Goal: Transaction & Acquisition: Book appointment/travel/reservation

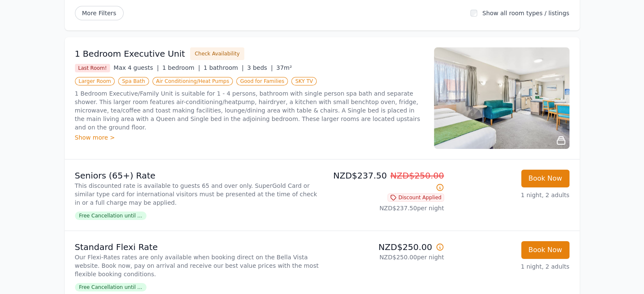
scroll to position [107, 0]
click at [534, 121] on img at bounding box center [502, 98] width 136 height 102
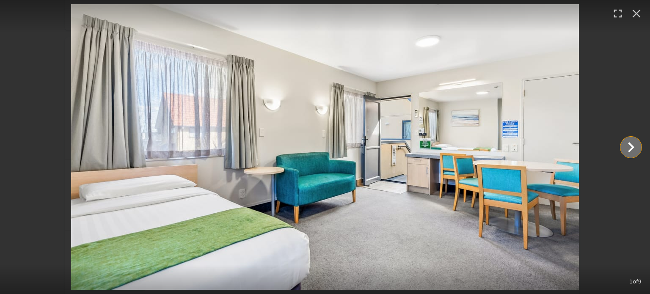
click at [626, 150] on icon "Show slide 2 of 9" at bounding box center [631, 147] width 20 height 20
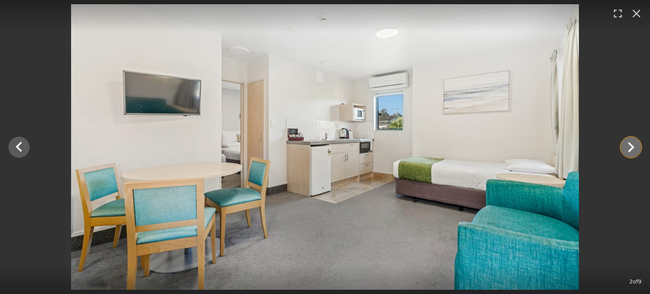
click at [626, 150] on icon "Show slide 3 of 9" at bounding box center [631, 147] width 20 height 20
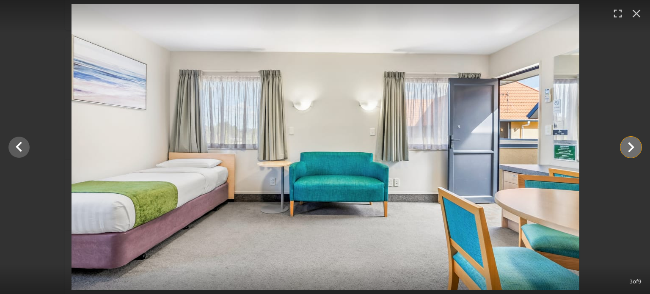
click at [626, 150] on icon "Show slide 4 of 9" at bounding box center [631, 147] width 20 height 20
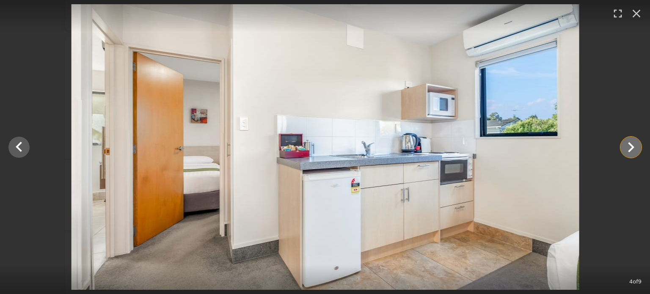
click at [626, 150] on icon "Show slide 5 of 9" at bounding box center [631, 147] width 20 height 20
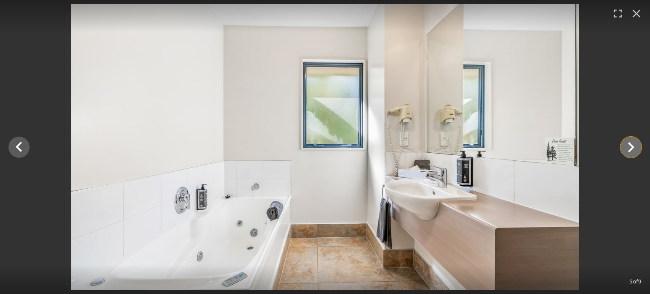
click at [626, 150] on icon "Show slide 6 of 9" at bounding box center [631, 147] width 20 height 20
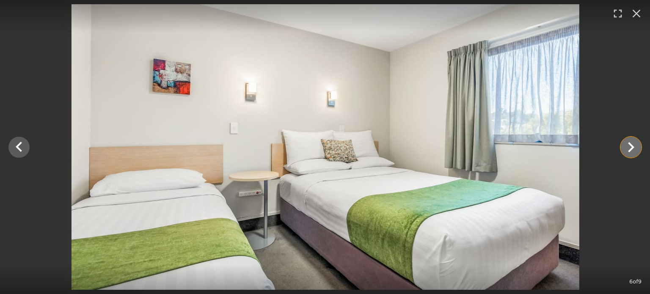
click at [626, 150] on icon "Show slide 7 of 9" at bounding box center [631, 147] width 20 height 20
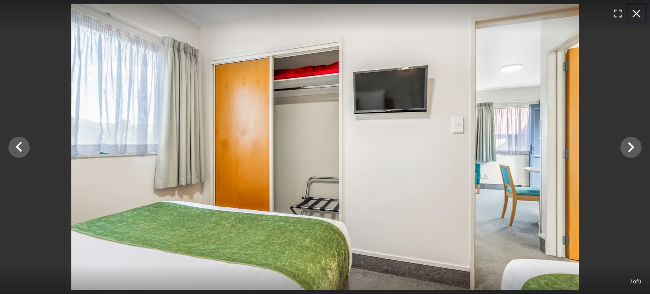
click at [642, 10] on icon "button" at bounding box center [637, 14] width 14 height 14
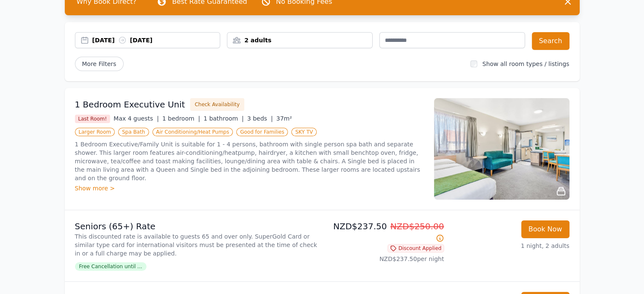
scroll to position [0, 0]
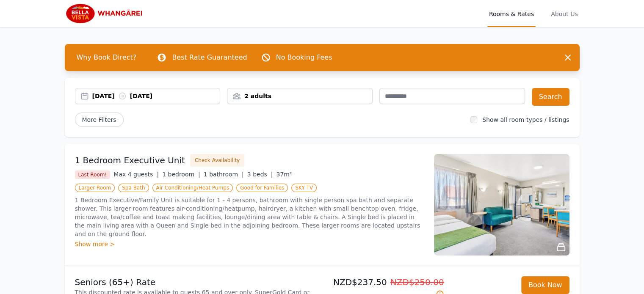
click at [520, 14] on span "Rooms & Rates" at bounding box center [511, 13] width 48 height 27
click at [122, 92] on div "[DATE] [DATE]" at bounding box center [156, 96] width 128 height 8
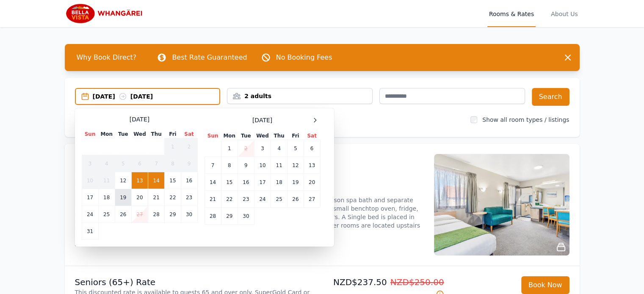
click at [127, 200] on td "19" at bounding box center [123, 197] width 17 height 17
click at [141, 198] on td "20" at bounding box center [139, 197] width 17 height 17
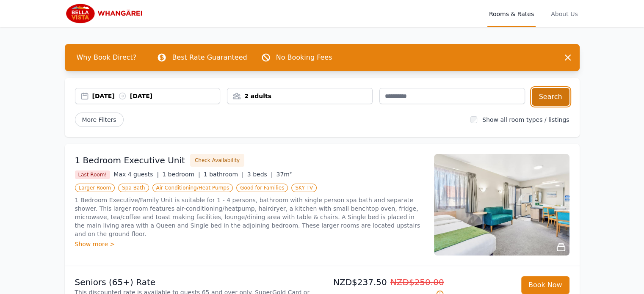
click at [553, 102] on button "Search" at bounding box center [551, 97] width 38 height 18
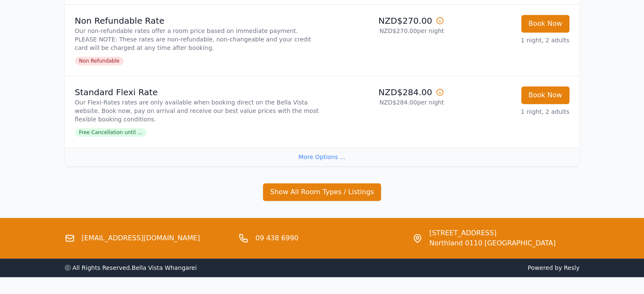
scroll to position [627, 0]
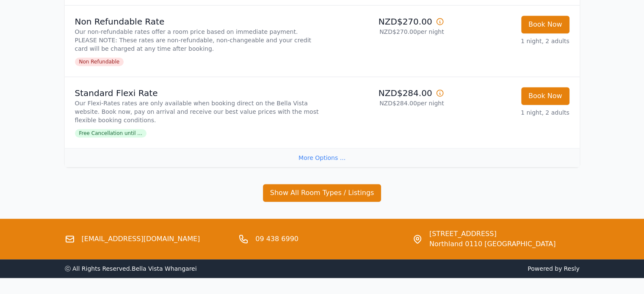
click at [327, 161] on div "More Options ..." at bounding box center [322, 157] width 515 height 19
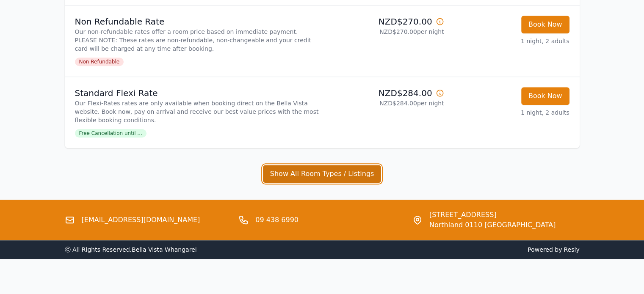
click at [330, 171] on button "Show All Room Types / Listings" at bounding box center [322, 174] width 119 height 18
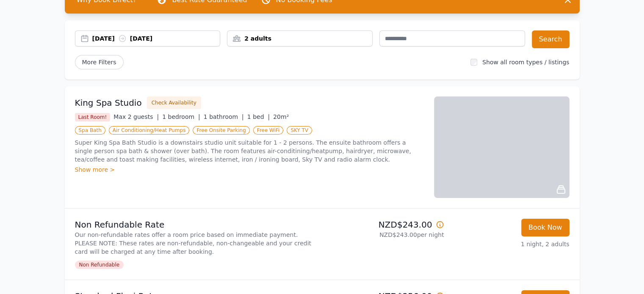
scroll to position [57, 0]
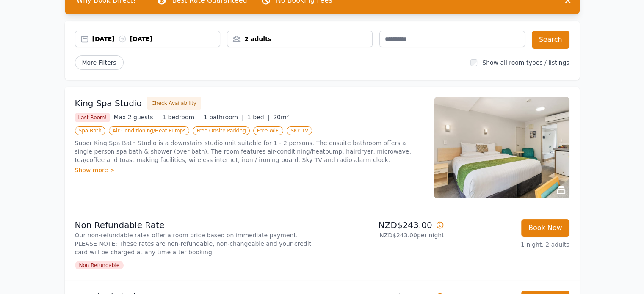
click at [512, 153] on img at bounding box center [502, 148] width 136 height 102
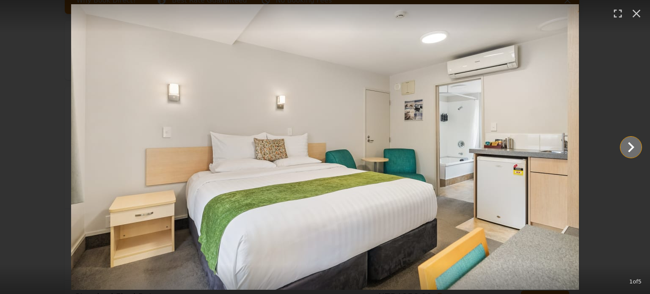
click at [637, 147] on icon "Show slide 2 of 5" at bounding box center [631, 147] width 20 height 20
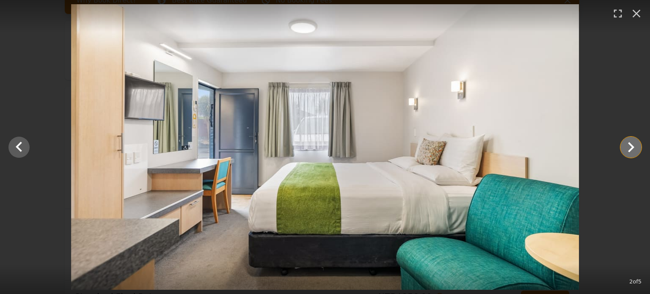
click at [637, 147] on icon "Show slide 3 of 5" at bounding box center [631, 147] width 20 height 20
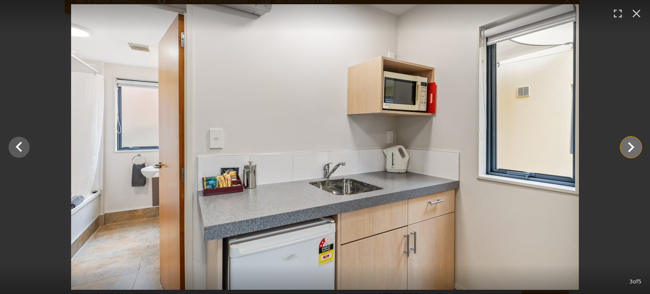
click at [637, 147] on icon "Show slide 4 of 5" at bounding box center [631, 147] width 20 height 20
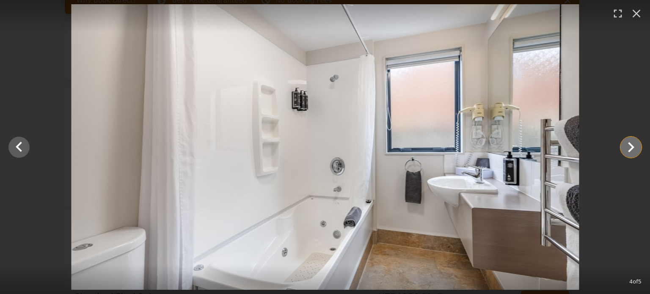
click at [637, 147] on icon "Show slide 5 of 5" at bounding box center [631, 147] width 20 height 20
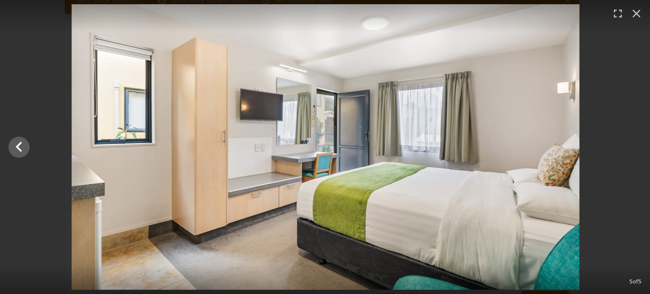
click at [637, 147] on div at bounding box center [325, 147] width 650 height 286
